Goal: Task Accomplishment & Management: Manage account settings

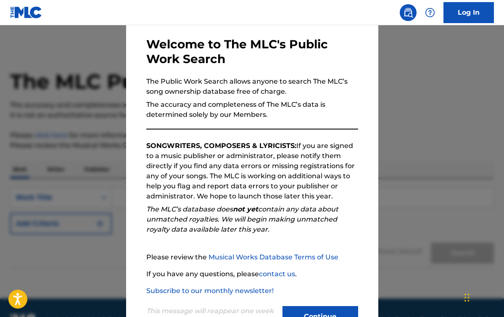
scroll to position [68, 0]
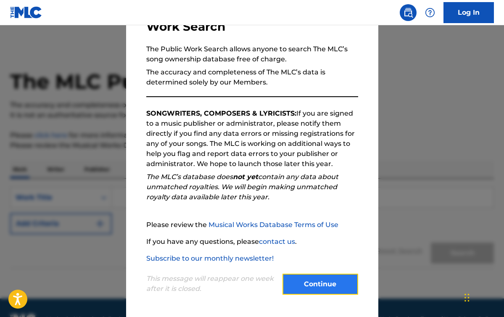
click at [314, 288] on button "Continue" at bounding box center [321, 284] width 76 height 21
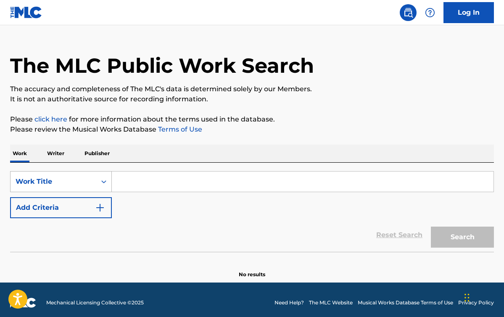
click at [105, 192] on div "Work Title" at bounding box center [61, 181] width 102 height 21
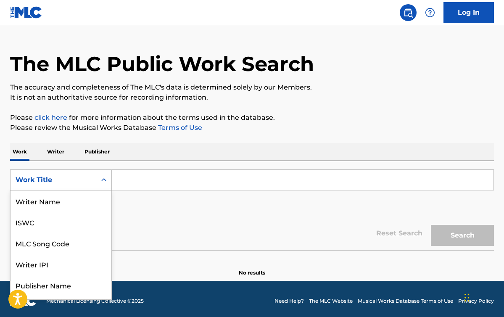
scroll to position [42, 0]
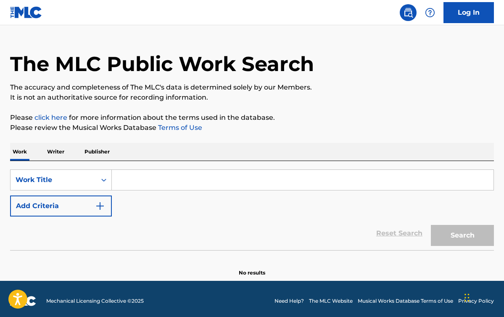
click at [153, 219] on div "Reset Search Search" at bounding box center [252, 234] width 484 height 34
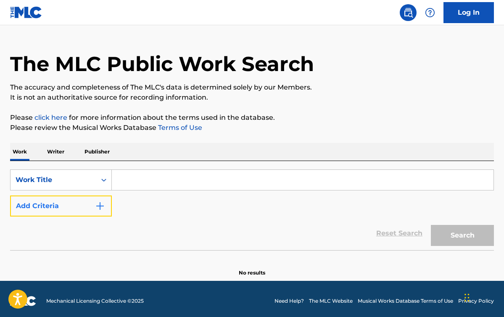
click at [94, 207] on button "Add Criteria" at bounding box center [61, 205] width 102 height 21
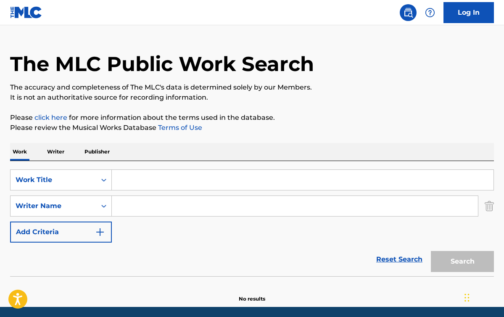
click at [155, 206] on input "Search Form" at bounding box center [295, 206] width 366 height 20
click at [308, 209] on input "william woodall" at bounding box center [295, 206] width 366 height 20
type input "william woodall"
click at [456, 264] on div "Search" at bounding box center [460, 260] width 67 height 34
click at [457, 264] on div "Search" at bounding box center [460, 260] width 67 height 34
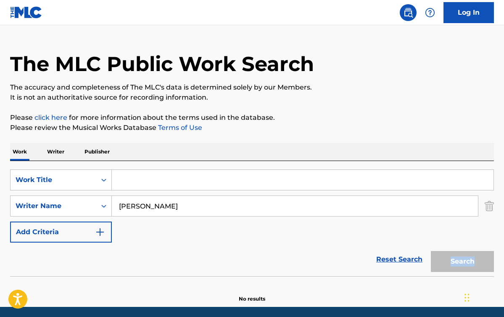
click at [457, 264] on div "Search" at bounding box center [460, 260] width 67 height 34
click at [259, 246] on div "Reset Search Search" at bounding box center [252, 260] width 484 height 34
drag, startPoint x: 201, startPoint y: 209, endPoint x: 109, endPoint y: 205, distance: 92.1
click at [109, 205] on div "SearchWithCriteriaea107ba7-1344-4b4b-8705-ec8d0c20f6f4 Writer Name william wood…" at bounding box center [252, 205] width 484 height 21
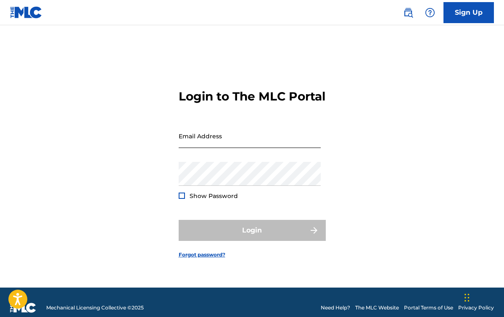
click at [245, 148] on input "Email Address" at bounding box center [250, 136] width 142 height 24
type input "[PERSON_NAME][EMAIL_ADDRESS][PERSON_NAME][DOMAIN_NAME]"
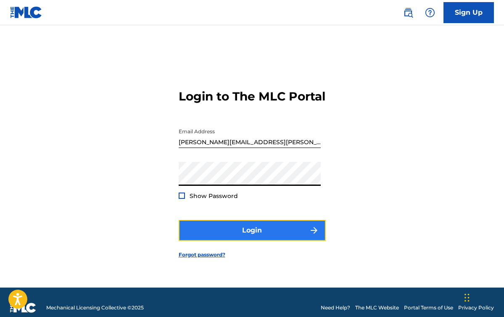
click at [259, 235] on button "Login" at bounding box center [252, 230] width 147 height 21
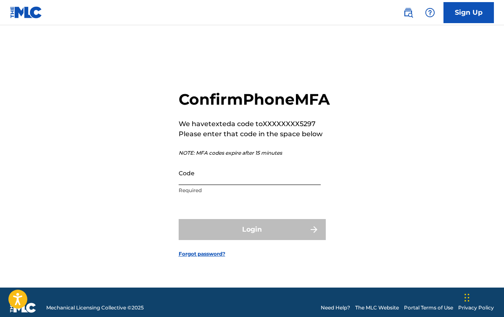
click at [261, 185] on input "Code" at bounding box center [250, 173] width 142 height 24
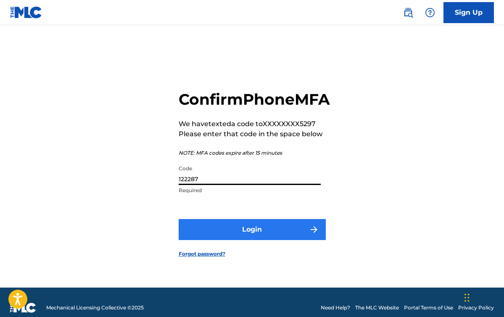
type input "122287"
click at [260, 238] on button "Login" at bounding box center [252, 229] width 147 height 21
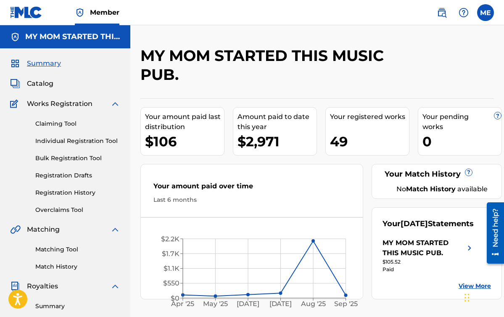
click at [106, 13] on span "Member" at bounding box center [104, 13] width 29 height 10
click at [178, 20] on nav "Member ME ME [PERSON_NAME] [PERSON_NAME][EMAIL_ADDRESS][PERSON_NAME][DOMAIN_NAM…" at bounding box center [252, 12] width 504 height 25
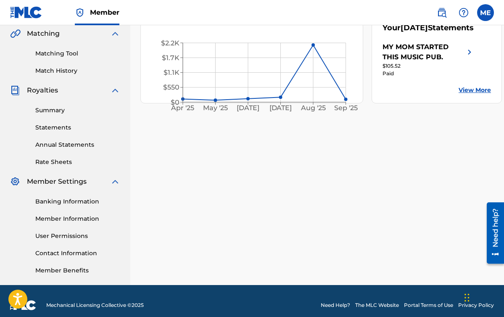
scroll to position [197, 0]
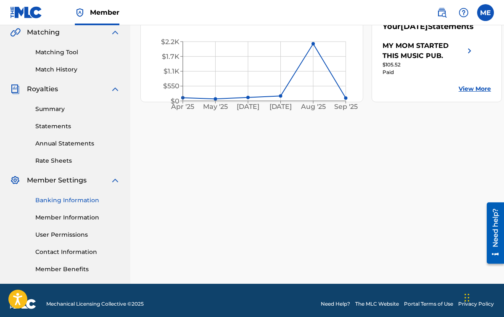
click at [71, 200] on link "Banking Information" at bounding box center [77, 200] width 85 height 9
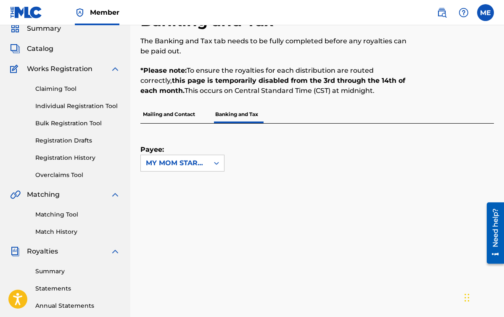
scroll to position [40, 0]
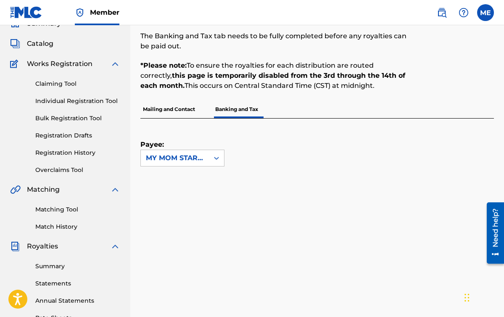
click at [178, 105] on p "Mailing and Contact" at bounding box center [168, 109] width 57 height 18
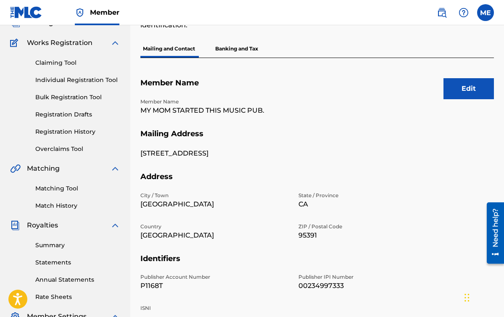
scroll to position [62, 0]
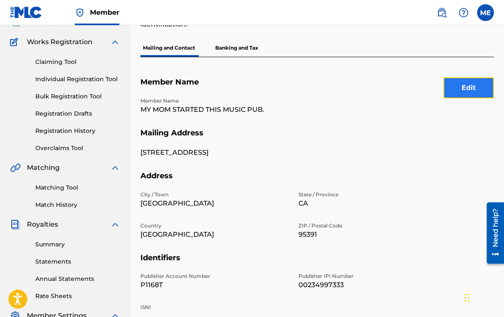
click at [461, 91] on button "Edit" at bounding box center [469, 87] width 50 height 21
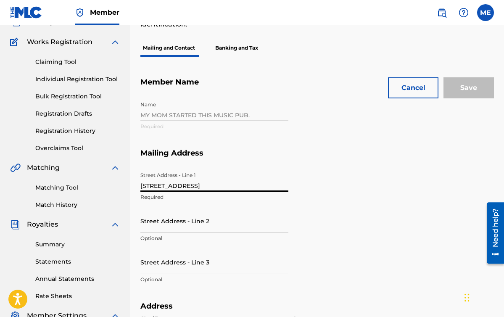
drag, startPoint x: 215, startPoint y: 184, endPoint x: 126, endPoint y: 182, distance: 89.6
click at [125, 183] on main "MY MOM STARTED THIS MUSIC PUB. Summary Catalog Works Registration Claiming Tool…" at bounding box center [252, 290] width 504 height 654
type input "[STREET_ADDRESS][PERSON_NAME] Unit 214"
type input "[GEOGRAPHIC_DATA]"
type input "CA"
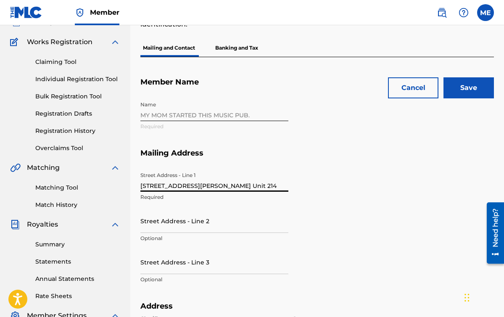
type input "[PERSON_NAME][EMAIL_ADDRESS][PERSON_NAME][DOMAIN_NAME]"
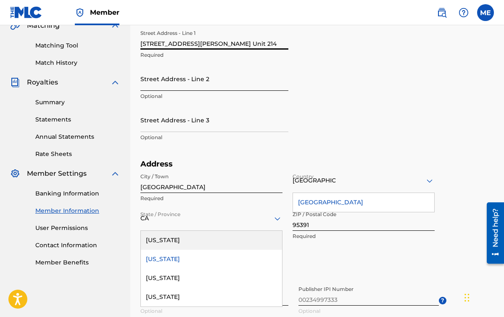
scroll to position [202, 0]
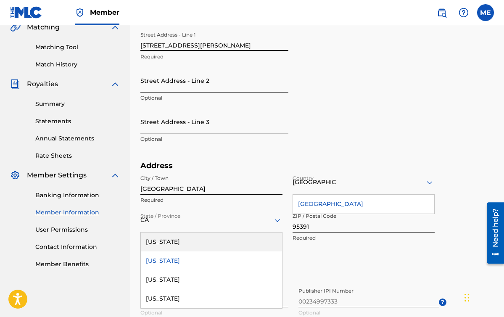
type input "[STREET_ADDRESS][PERSON_NAME]"
click at [172, 90] on input "Street Address - Line 2" at bounding box center [214, 81] width 148 height 24
type input "Apt. 214"
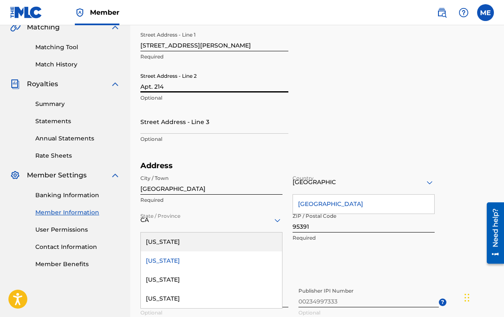
type input "[PERSON_NAME]"
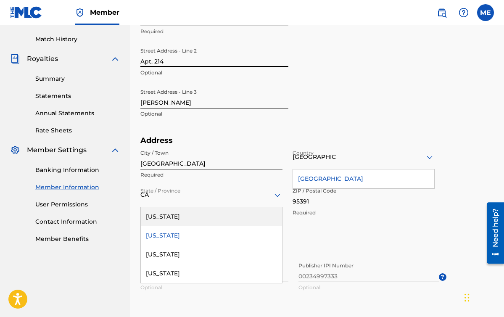
scroll to position [230, 0]
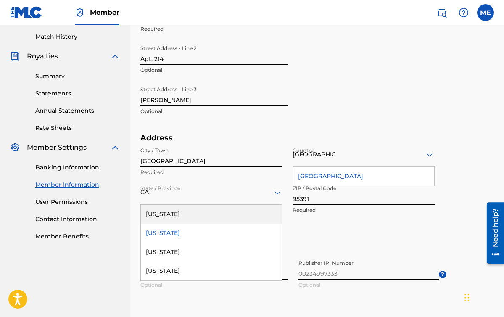
drag, startPoint x: 191, startPoint y: 101, endPoint x: 124, endPoint y: 97, distance: 67.4
click at [126, 97] on main "MY MOM STARTED THIS MUSIC PUB. Summary Catalog Works Registration Claiming Tool…" at bounding box center [252, 122] width 504 height 654
click at [381, 57] on div "Street Address - Line 1 [STREET_ADDRESS][GEOGRAPHIC_DATA][PERSON_NAME] Address …" at bounding box center [293, 67] width 306 height 134
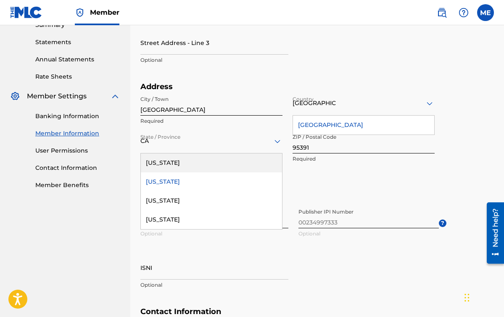
scroll to position [285, 0]
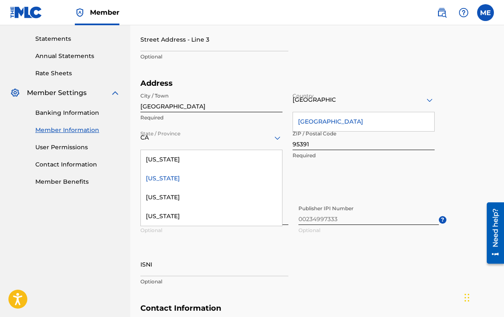
click at [180, 178] on div "[US_STATE]" at bounding box center [211, 178] width 141 height 19
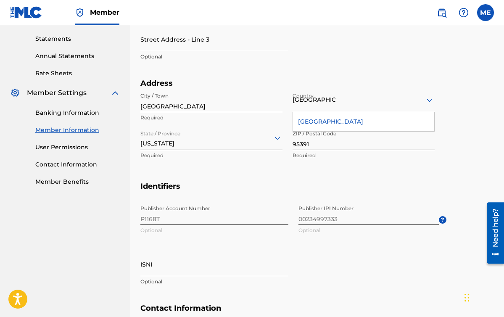
click at [430, 41] on div "Street Address - Line 1 [STREET_ADDRESS][GEOGRAPHIC_DATA][PERSON_NAME] Address …" at bounding box center [293, 12] width 306 height 134
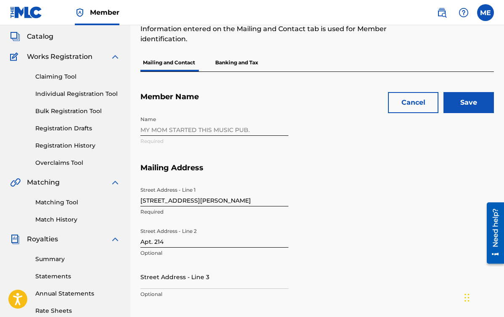
scroll to position [47, 0]
click at [473, 105] on input "Save" at bounding box center [469, 102] width 50 height 21
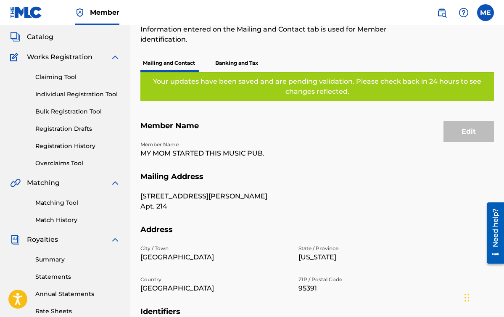
click at [236, 66] on p "Banking and Tax" at bounding box center [237, 63] width 48 height 18
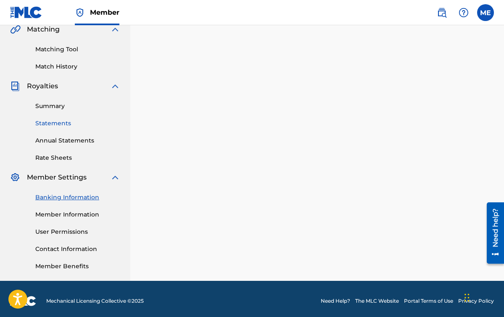
scroll to position [204, 0]
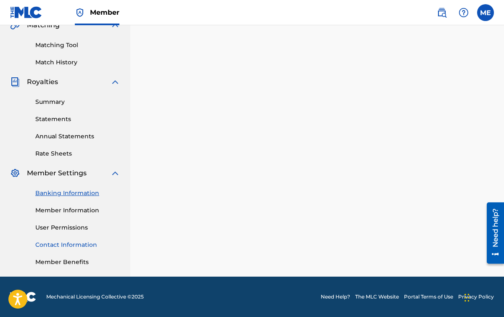
click at [82, 248] on link "Contact Information" at bounding box center [77, 244] width 85 height 9
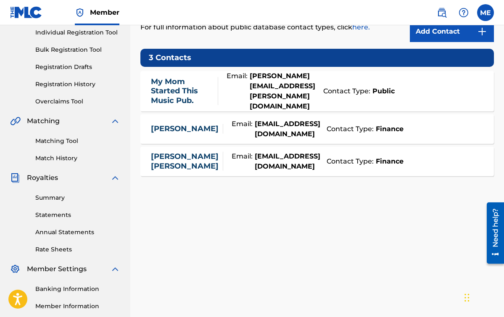
scroll to position [102, 0]
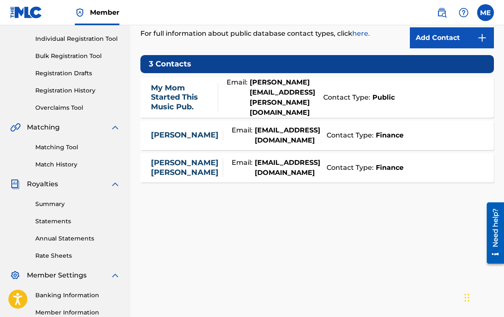
click at [436, 153] on div "[PERSON_NAME] Email: [EMAIL_ADDRESS][DOMAIN_NAME] Contact Type: Finance" at bounding box center [317, 167] width 354 height 29
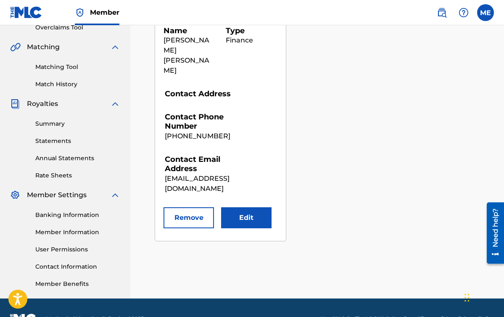
scroll to position [183, 0]
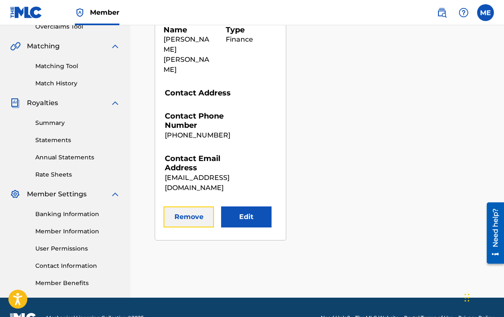
click at [195, 206] on button "Remove" at bounding box center [189, 216] width 50 height 21
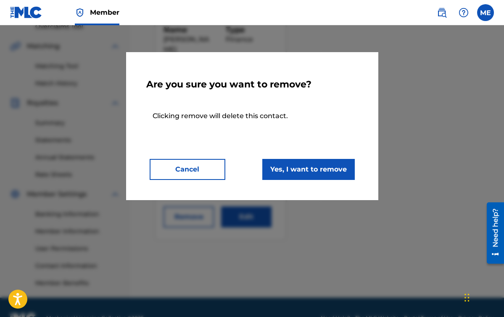
click at [288, 134] on div "Are you sure you want to remove? [PERSON_NAME] remove will delete this contact.…" at bounding box center [252, 126] width 212 height 108
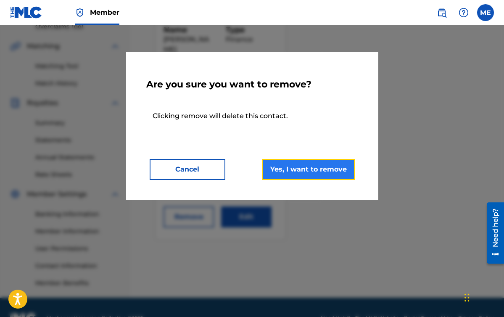
click at [312, 168] on button "Yes, I want to remove" at bounding box center [308, 169] width 92 height 21
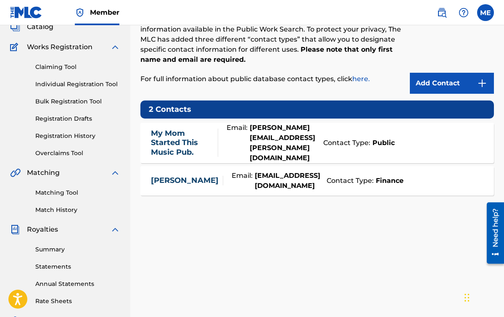
scroll to position [55, 0]
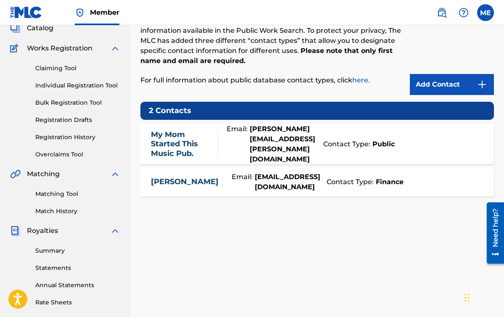
click at [425, 167] on div "[PERSON_NAME]: [EMAIL_ADDRESS][DOMAIN_NAME] Contact Type: Finance" at bounding box center [317, 181] width 354 height 29
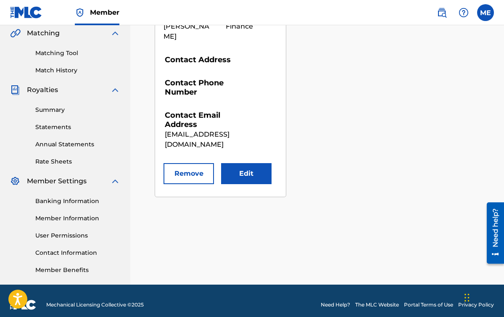
scroll to position [204, 0]
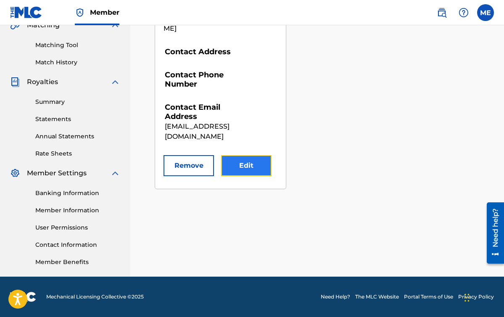
click at [248, 157] on button "Edit" at bounding box center [246, 165] width 50 height 21
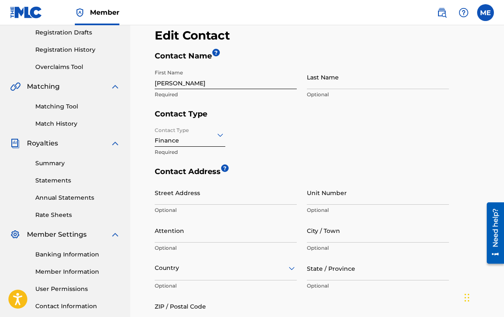
scroll to position [141, 0]
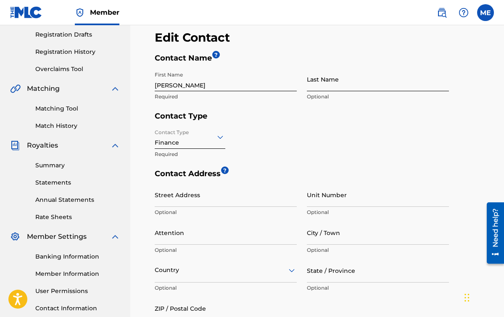
click at [325, 85] on input "Last Name" at bounding box center [378, 79] width 142 height 24
type input "[PERSON_NAME]"
click at [471, 117] on h5 "Contact Type" at bounding box center [319, 118] width 329 height 14
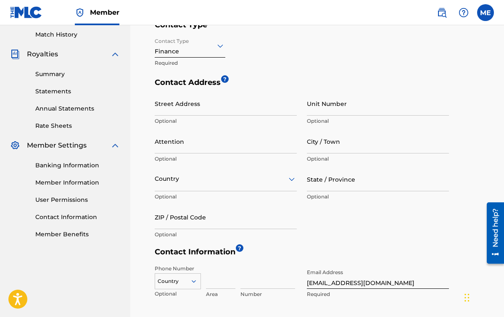
scroll to position [359, 0]
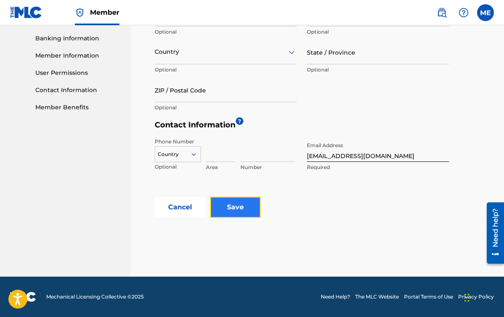
click at [242, 206] on input "Save" at bounding box center [235, 207] width 50 height 21
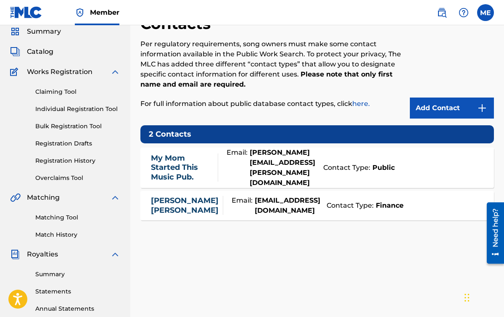
scroll to position [33, 0]
